Goal: Transaction & Acquisition: Purchase product/service

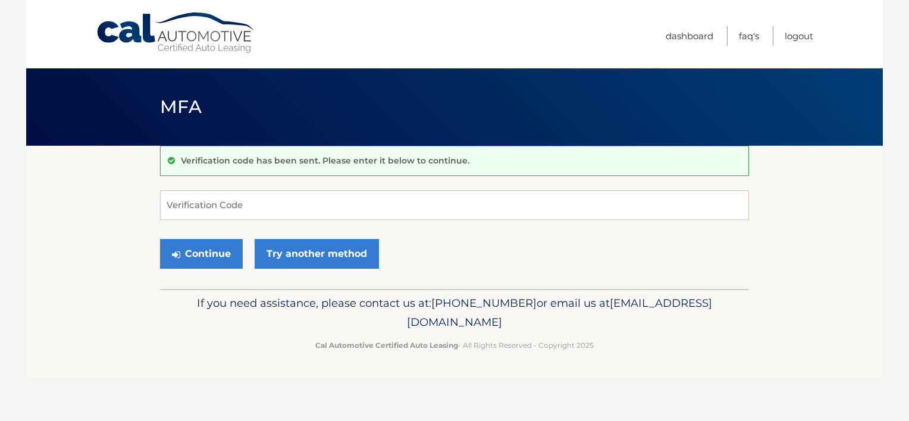
click at [297, 182] on div "Verification code has been sent. Please enter it below to continue. Verificatio…" at bounding box center [454, 217] width 589 height 143
click at [281, 204] on input "Verification Code" at bounding box center [454, 205] width 589 height 30
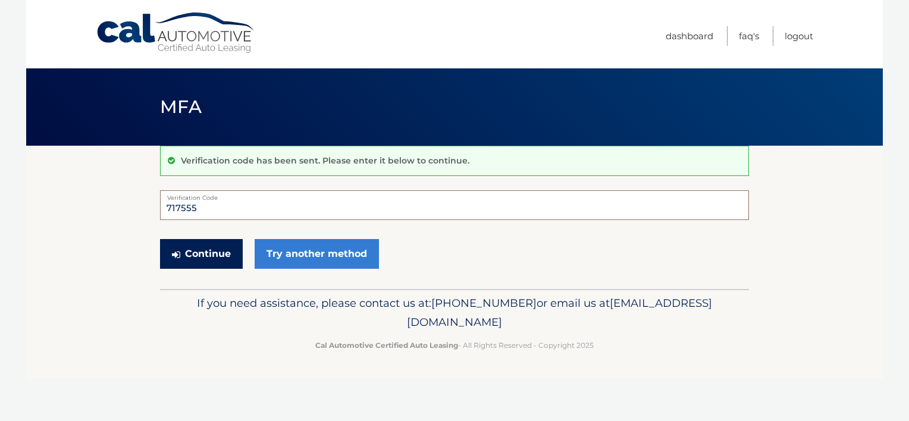
type input "717555"
click at [205, 253] on button "Continue" at bounding box center [201, 254] width 83 height 30
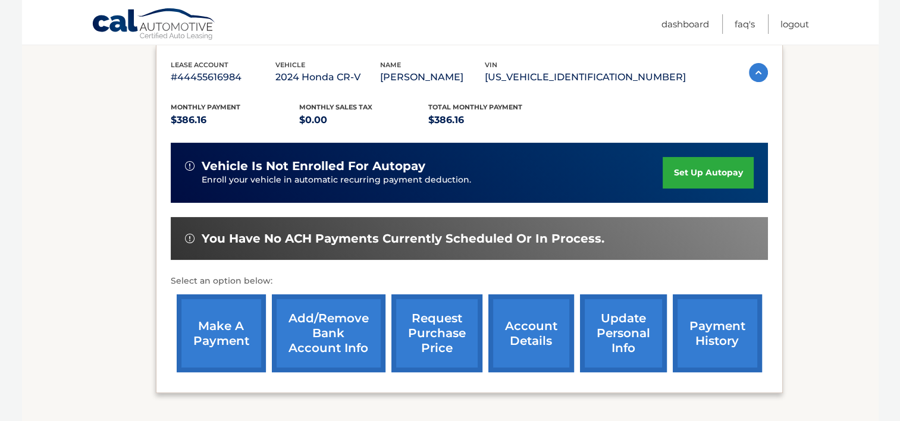
scroll to position [217, 0]
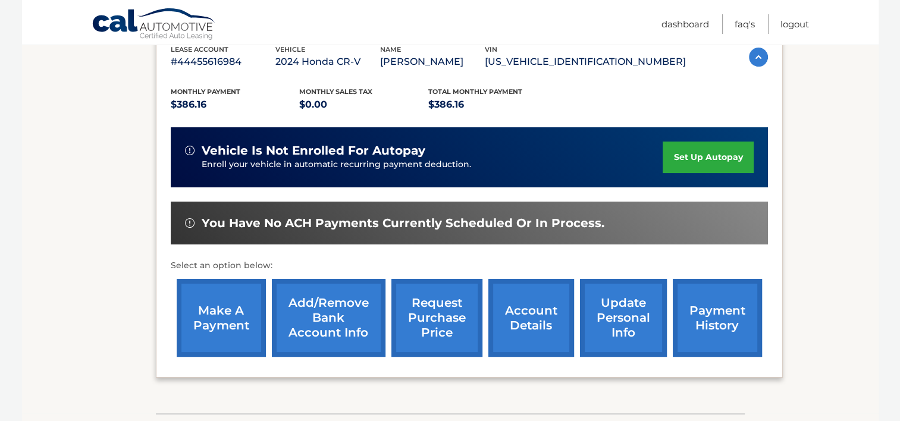
click at [212, 312] on link "make a payment" at bounding box center [221, 318] width 89 height 78
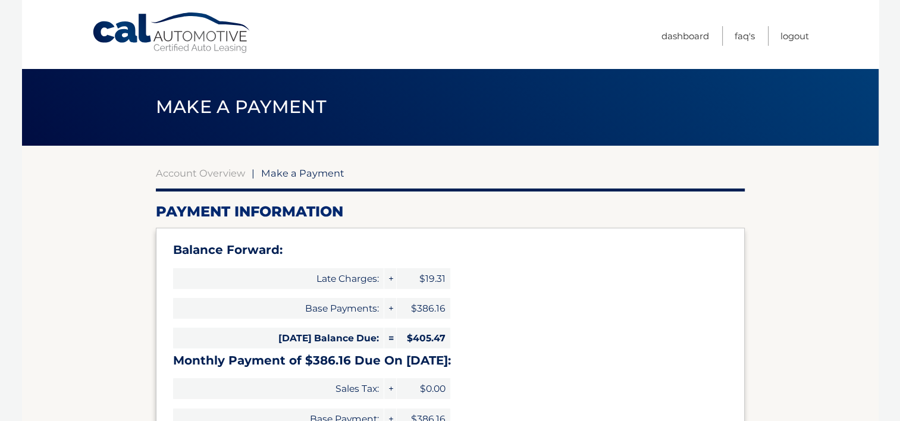
type input "791.63"
select select "M2I4MTJkMmQtNWIxMC00OTE2LWEwYjYtNzE1ZDU2ZGVkYmY5"
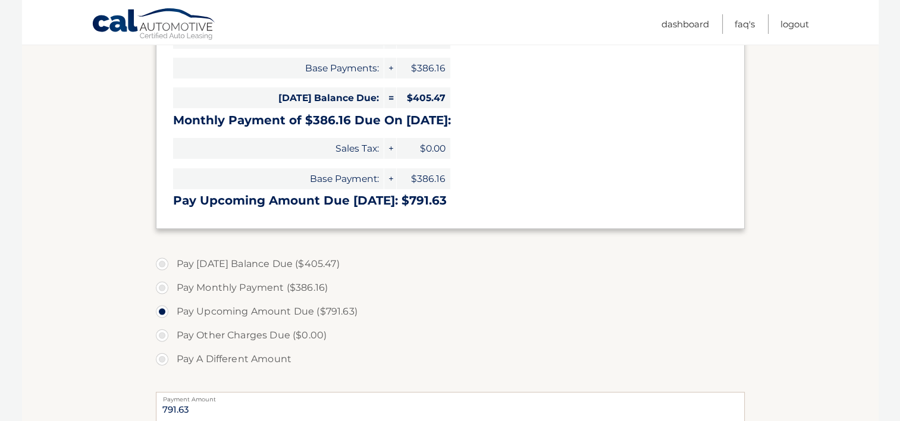
scroll to position [271, 0]
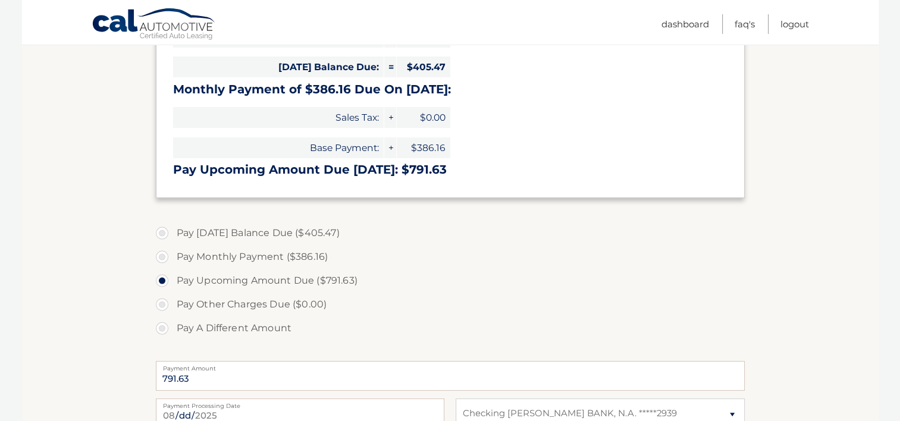
click at [156, 231] on label "Pay Today's Balance Due ($405.47)" at bounding box center [450, 233] width 589 height 24
click at [161, 231] on input "Pay Today's Balance Due ($405.47)" at bounding box center [167, 230] width 12 height 19
radio input "true"
type input "405.47"
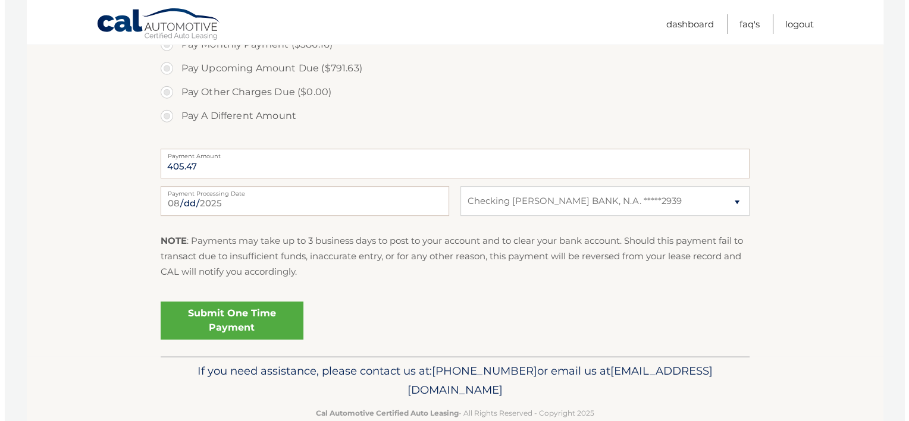
scroll to position [490, 0]
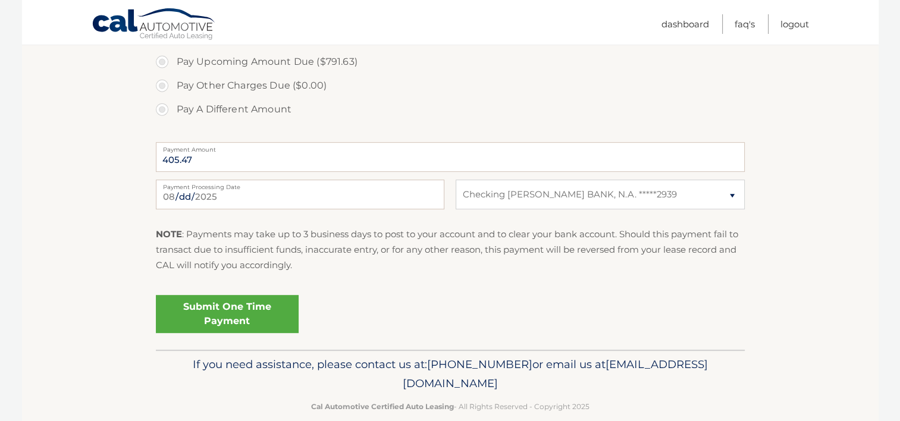
click at [233, 309] on link "Submit One Time Payment" at bounding box center [227, 314] width 143 height 38
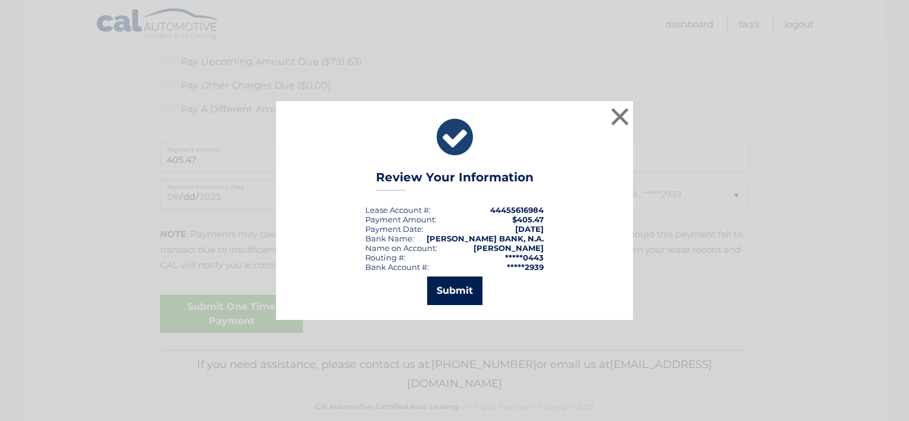
click at [463, 291] on button "Submit" at bounding box center [454, 291] width 55 height 29
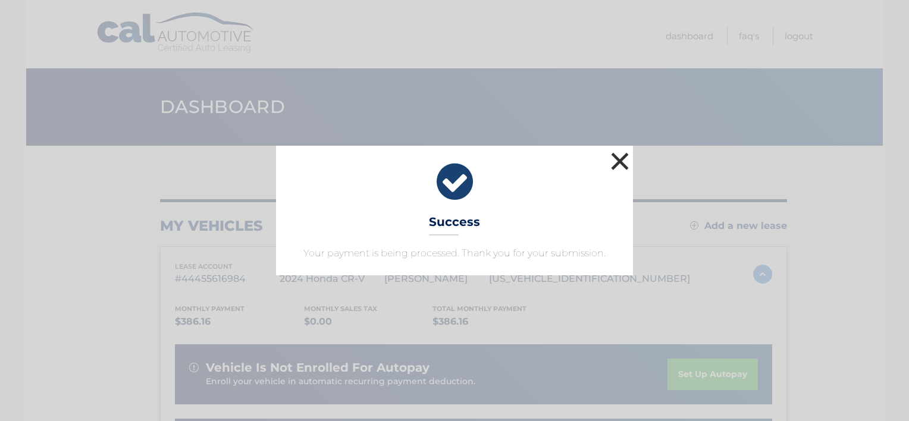
click at [619, 161] on button "×" at bounding box center [620, 161] width 24 height 24
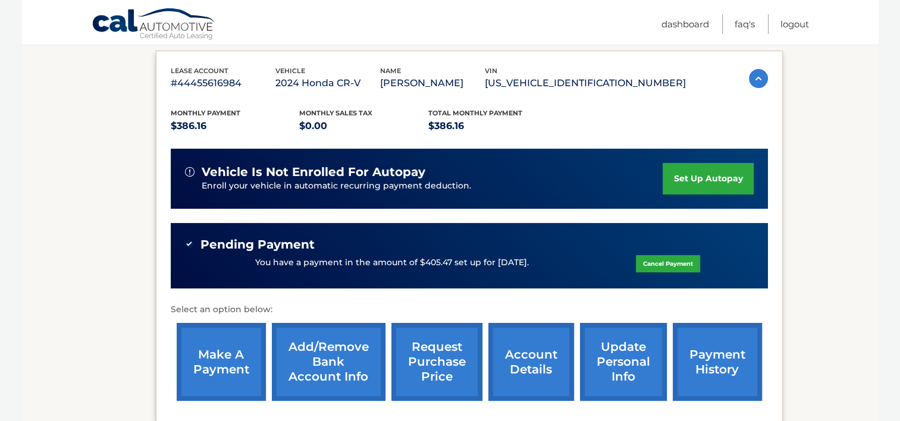
scroll to position [197, 0]
